Goal: Ask a question

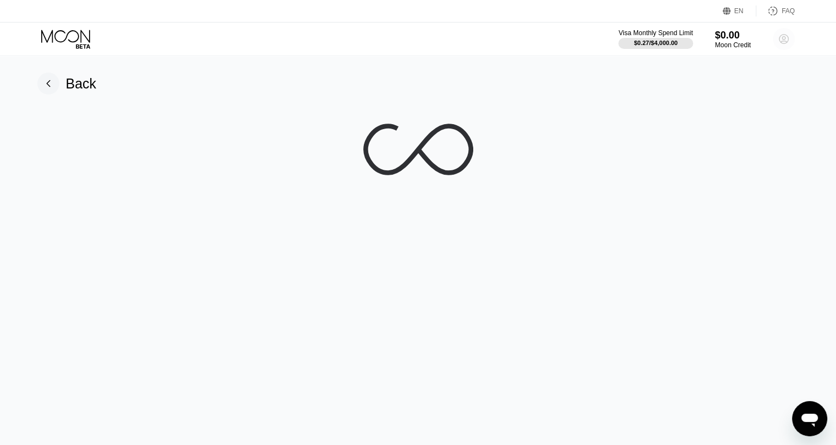
click at [778, 42] on circle at bounding box center [784, 39] width 22 height 22
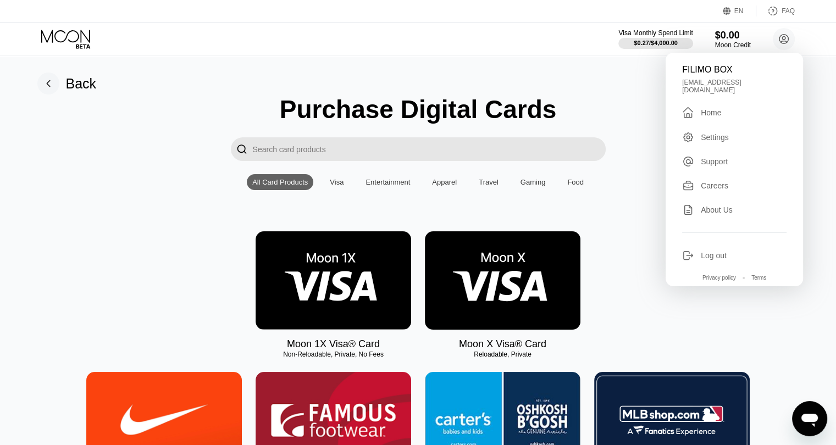
click at [713, 137] on div "Settings" at bounding box center [715, 137] width 28 height 9
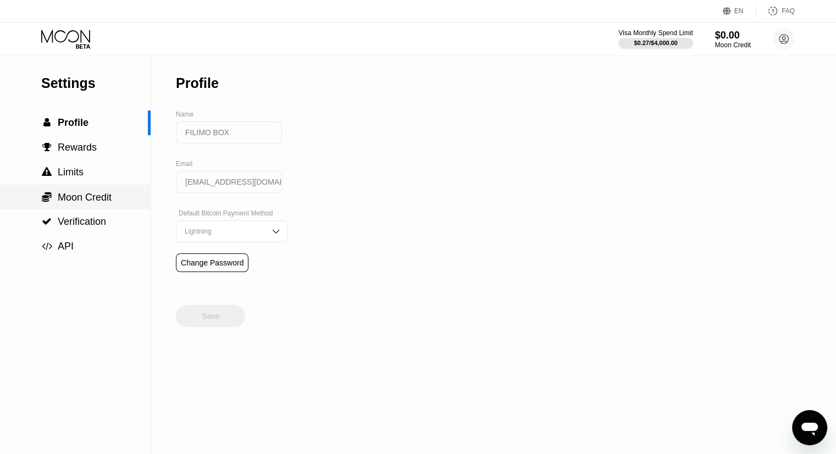
click at [93, 203] on span "Moon Credit" at bounding box center [85, 197] width 54 height 11
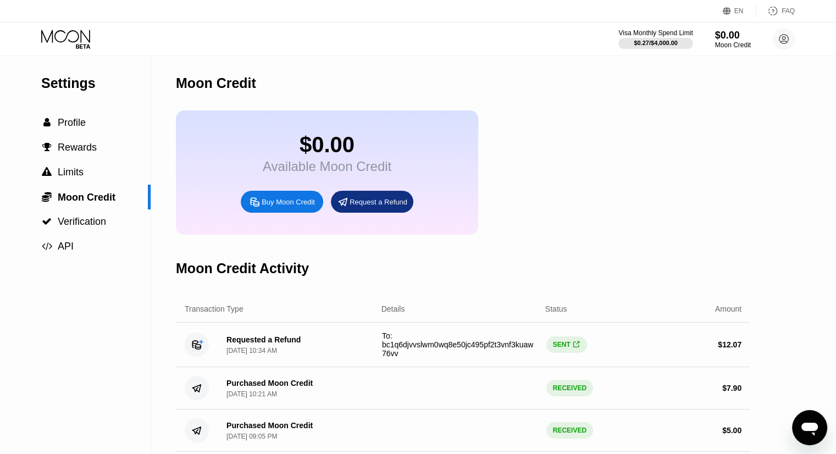
click at [576, 349] on span "" at bounding box center [577, 345] width 6 height 8
click at [575, 349] on span "" at bounding box center [577, 345] width 6 height 8
click at [792, 42] on circle at bounding box center [784, 39] width 22 height 22
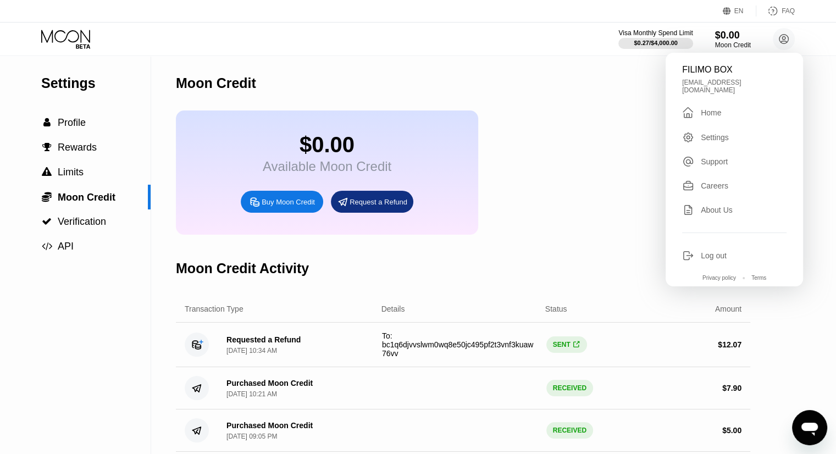
click at [703, 160] on div "Support" at bounding box center [714, 161] width 27 height 9
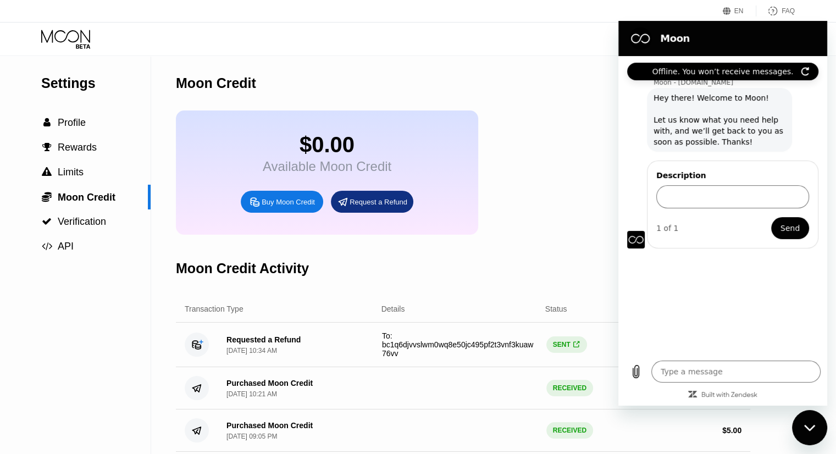
type textarea "x"
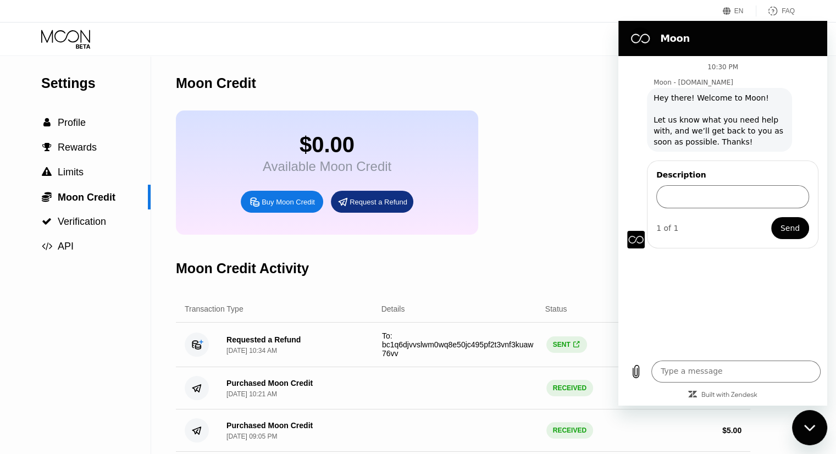
drag, startPoint x: 779, startPoint y: 284, endPoint x: 776, endPoint y: 297, distance: 13.6
click at [779, 284] on div "10:30 PM Moon - [DOMAIN_NAME] Moon - [DOMAIN_NAME] says: Hey there! Welcome to …" at bounding box center [723, 205] width 209 height 298
paste input "I had a withdrawal request for $12, but you only deposited about $6-7, and beca…"
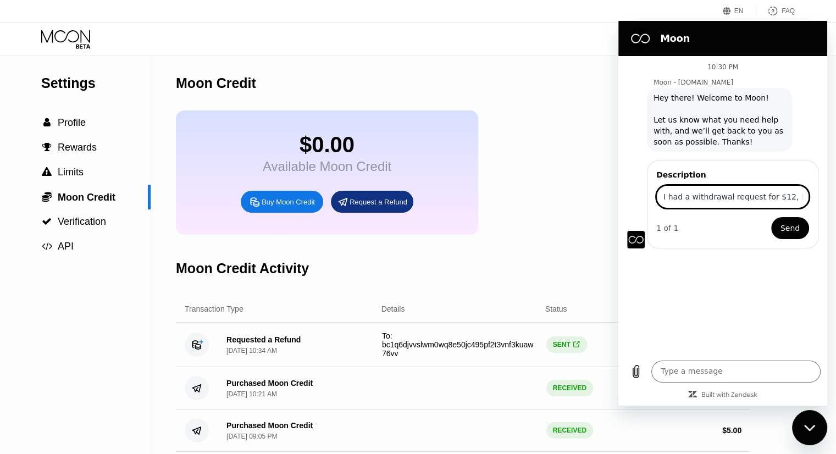
scroll to position [0, 339]
type input "I had a withdrawal request for $12, but you only deposited about $6-7, and beca…"
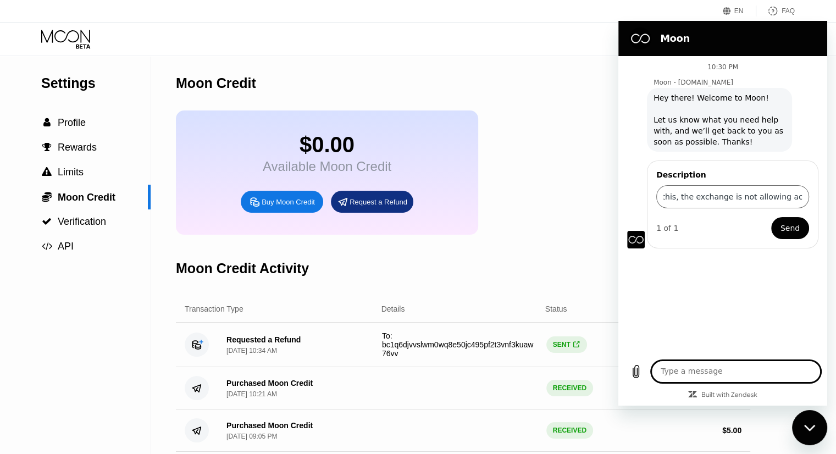
scroll to position [0, 0]
paste textarea "I had a withdrawal request for $12, but you only deposited about $6-7, and beca…"
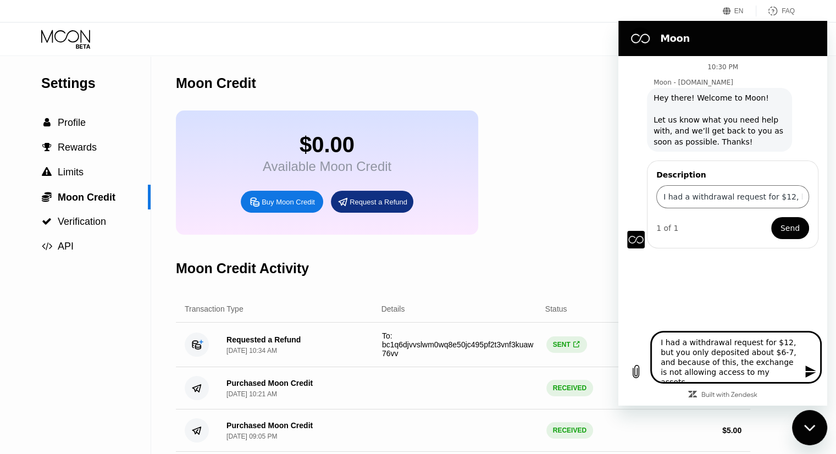
type textarea "I had a withdrawal request for $12, but you only deposited about $6-7, and beca…"
click at [806, 368] on icon "Send message" at bounding box center [811, 372] width 10 height 12
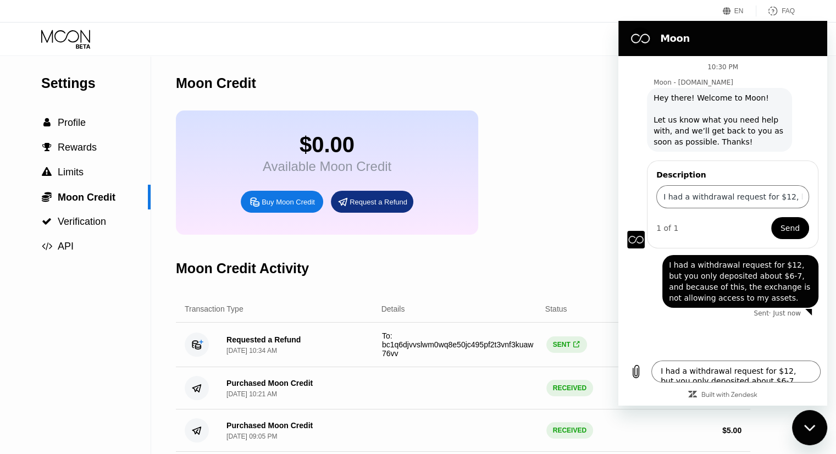
click at [784, 229] on span "Send" at bounding box center [790, 228] width 19 height 13
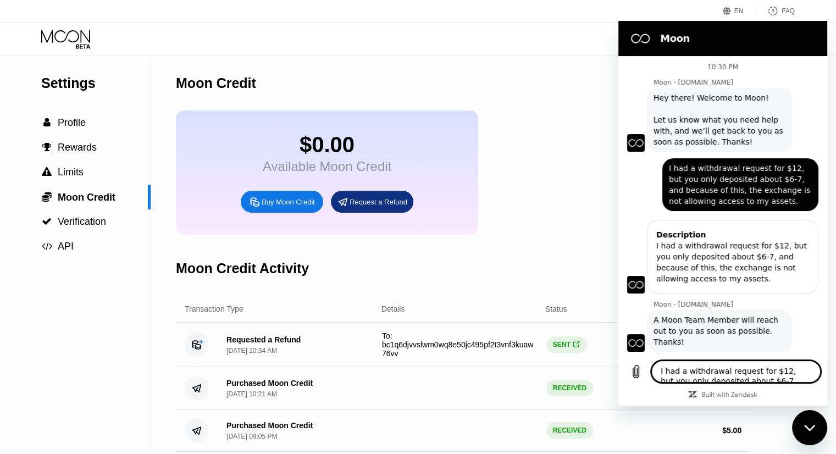
click at [544, 287] on div "Moon Credit Activity" at bounding box center [463, 268] width 575 height 54
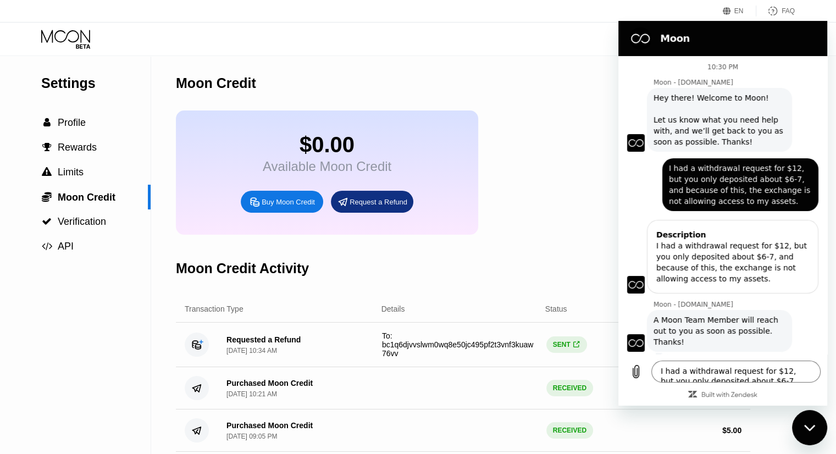
click at [810, 423] on div "Close messaging window" at bounding box center [810, 427] width 33 height 33
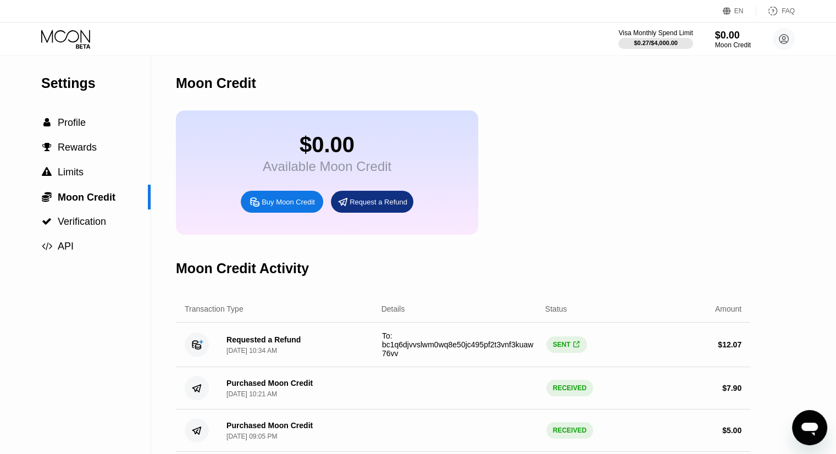
click at [568, 353] on div "SENT " at bounding box center [567, 345] width 41 height 16
click at [574, 349] on span "" at bounding box center [577, 345] width 6 height 8
click at [817, 421] on icon "Open messaging window" at bounding box center [810, 428] width 20 height 20
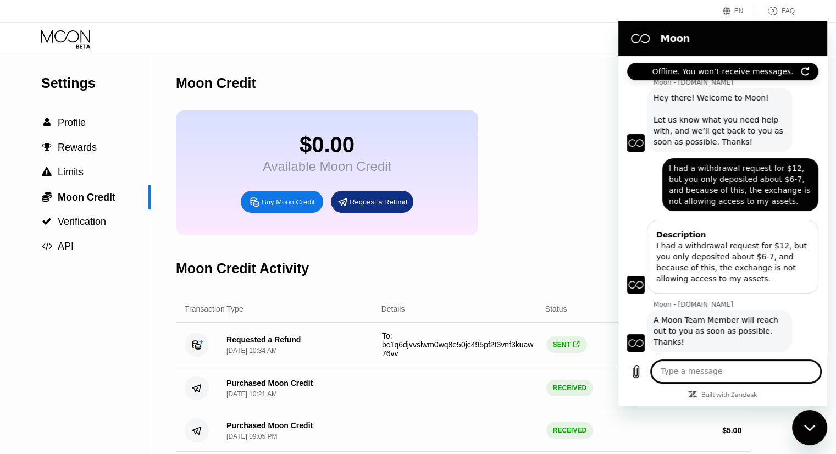
click at [800, 435] on div "Close messaging window" at bounding box center [810, 427] width 33 height 33
